Goal: Task Accomplishment & Management: Manage account settings

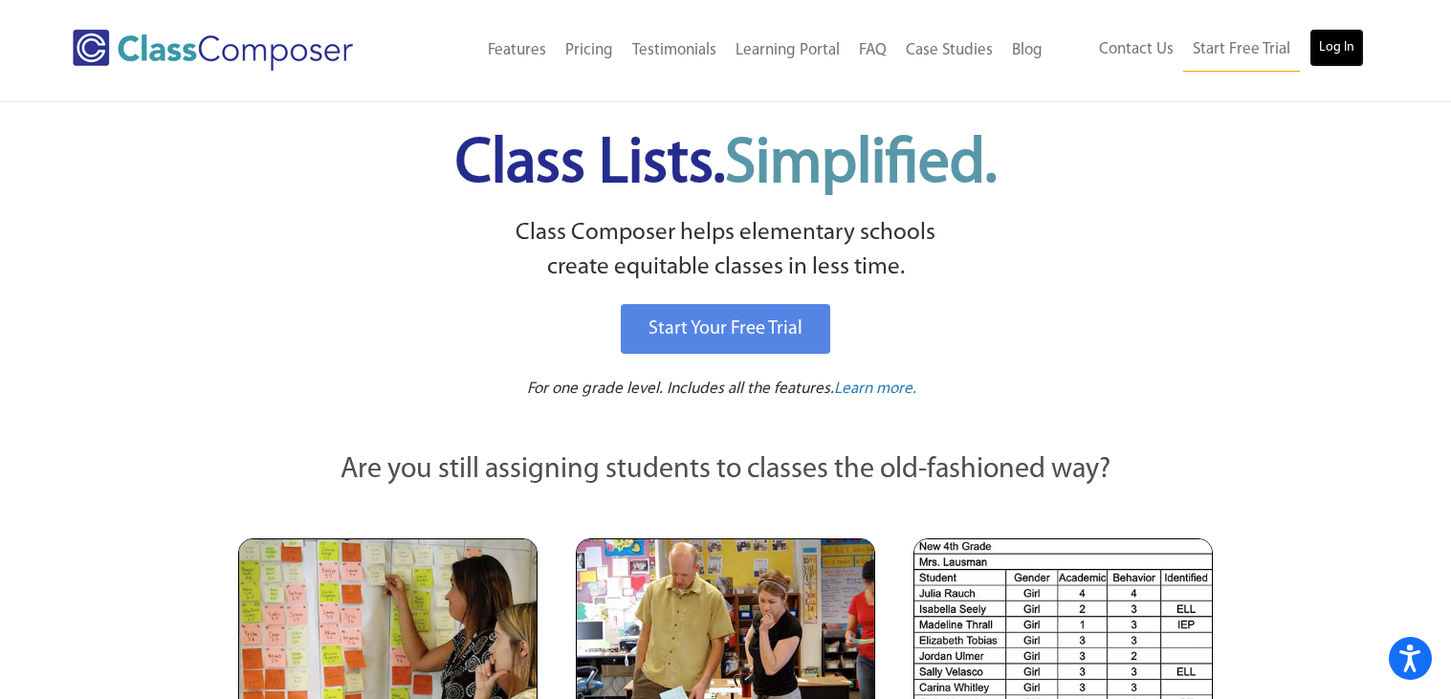
click at [1326, 45] on link "Log In" at bounding box center [1336, 48] width 55 height 38
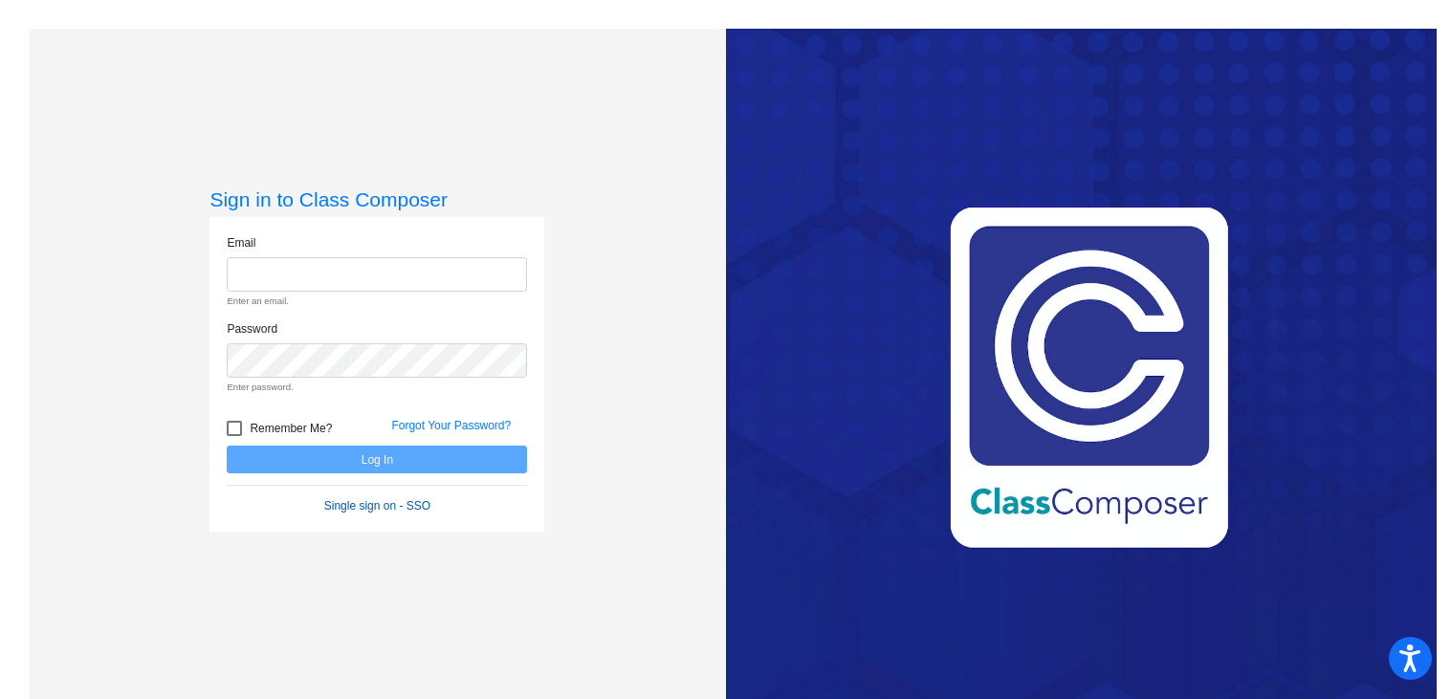
click at [388, 474] on form "Email Enter an email. Password Enter password. Remember Me? Forgot Your Passwor…" at bounding box center [377, 374] width 300 height 281
click at [461, 430] on link "Forgot Your Password?" at bounding box center [451, 425] width 120 height 13
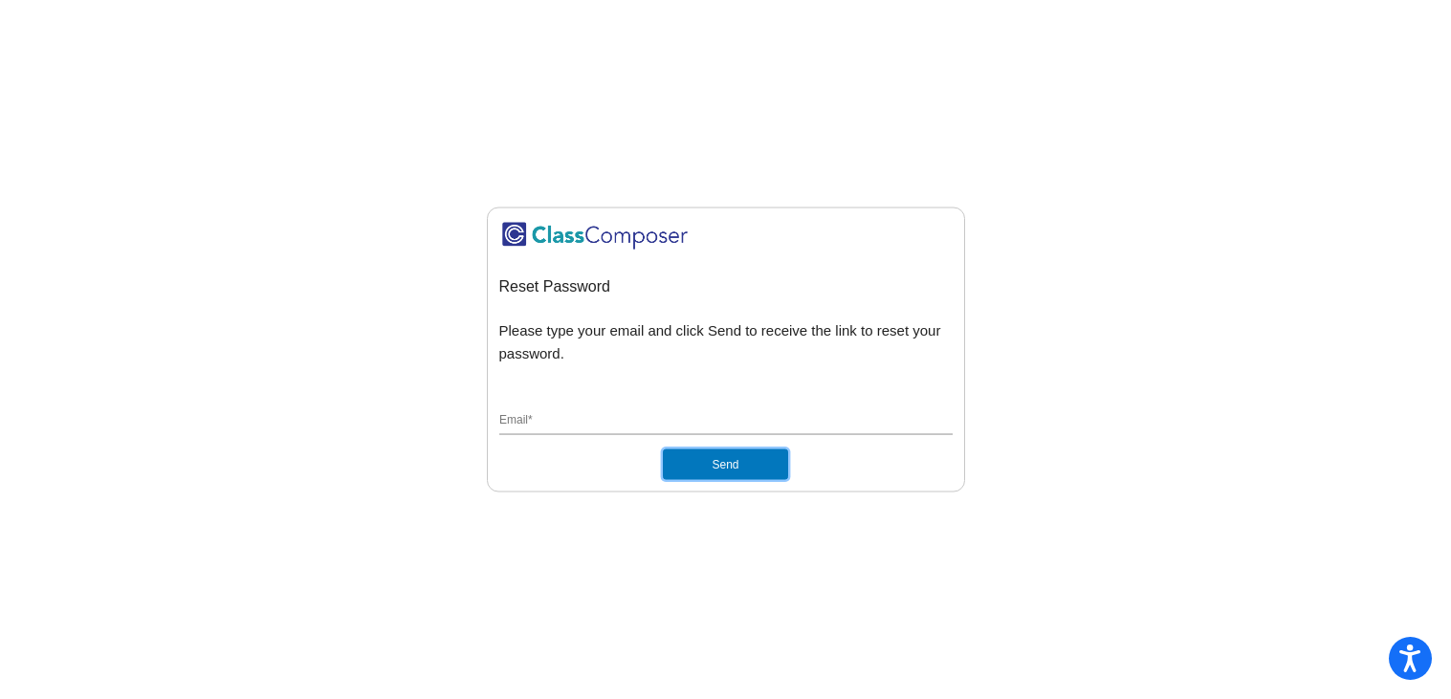
click at [689, 460] on button "Send" at bounding box center [725, 465] width 124 height 31
click at [619, 389] on div "Reset Password Please type your email and click Send to receive the link to res…" at bounding box center [725, 349] width 453 height 261
click at [593, 435] on div "Email *" at bounding box center [725, 424] width 453 height 51
click at [590, 431] on div "Email *" at bounding box center [725, 417] width 453 height 36
type input "ch0"
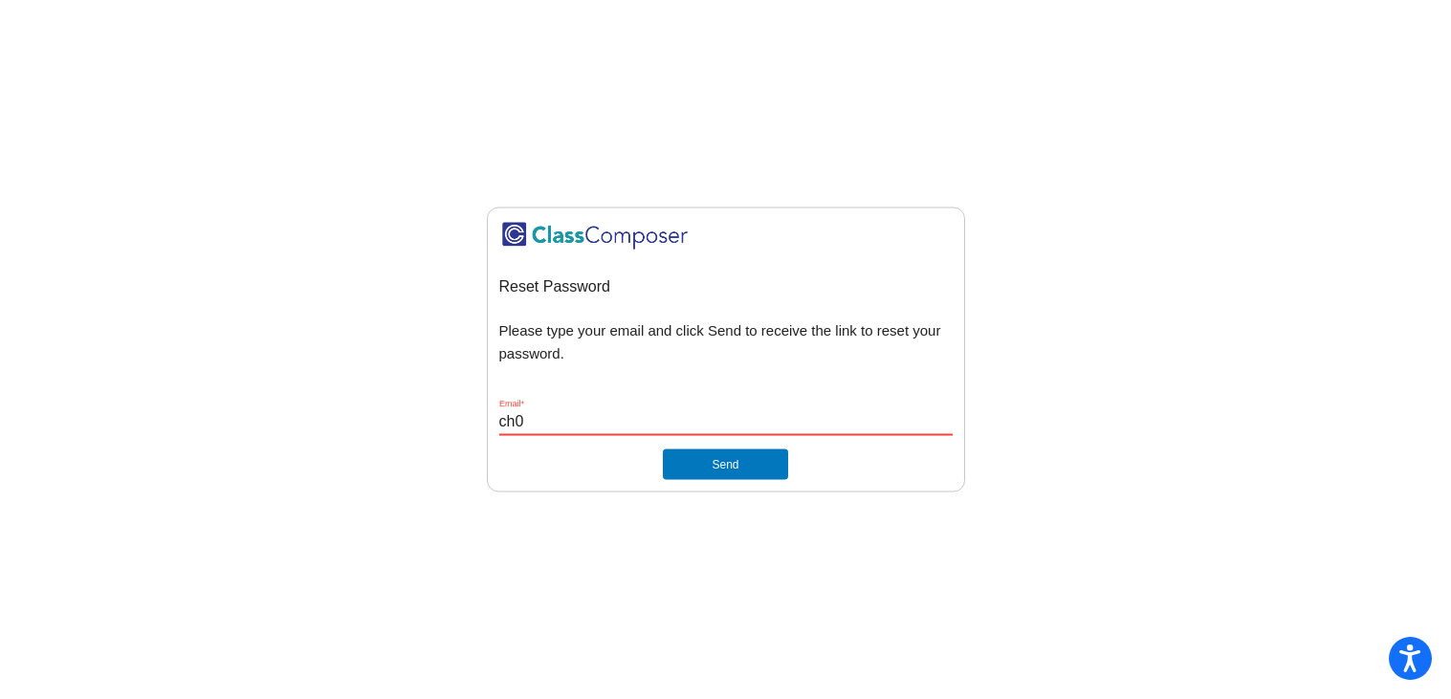
click at [663, 450] on button "Send" at bounding box center [725, 465] width 124 height 31
